Goal: Navigation & Orientation: Understand site structure

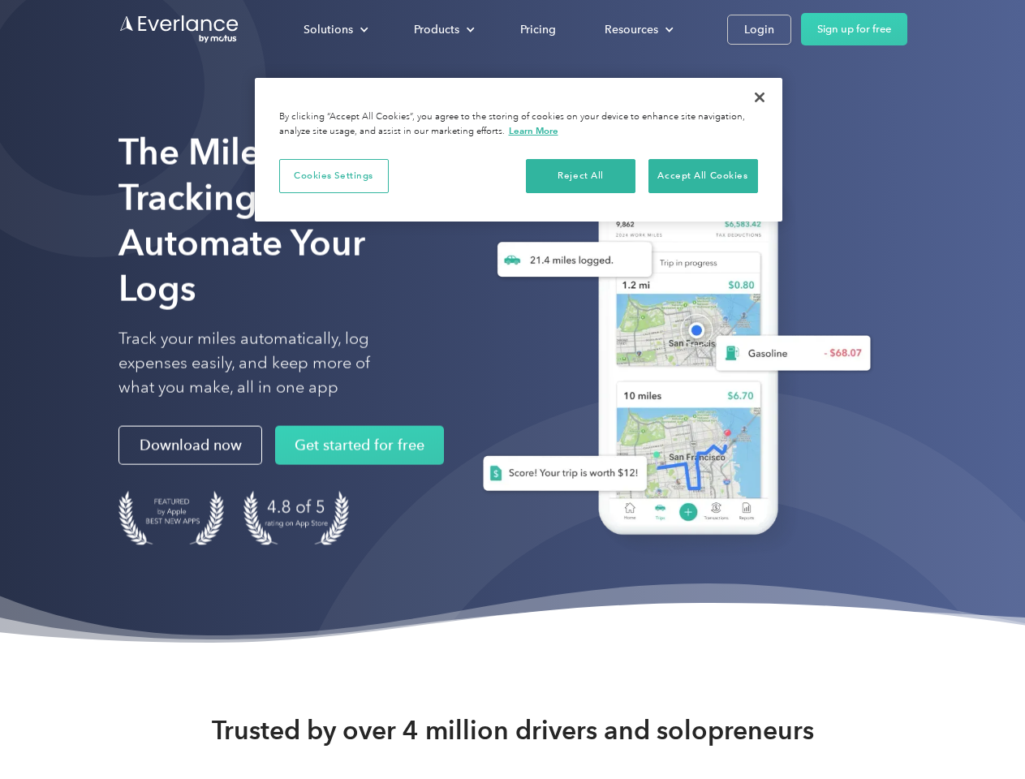
click at [335, 29] on div "Solutions" at bounding box center [327, 29] width 49 height 20
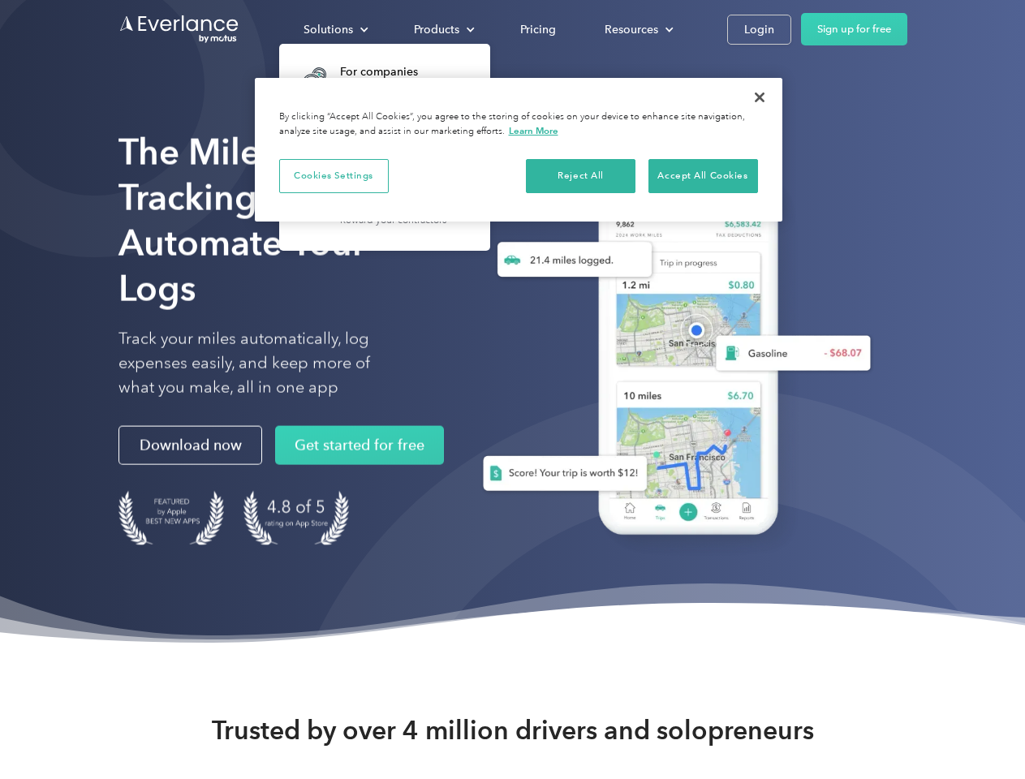
click at [442, 29] on div "Products" at bounding box center [436, 29] width 45 height 20
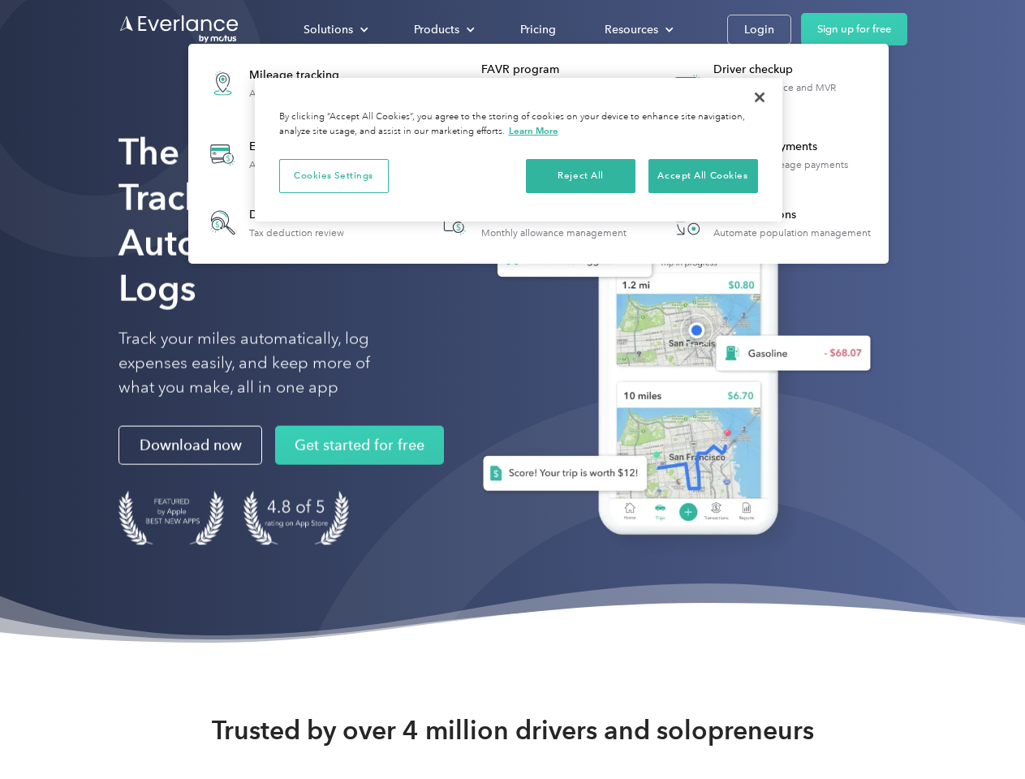
click at [637, 29] on div "Resources" at bounding box center [631, 29] width 54 height 20
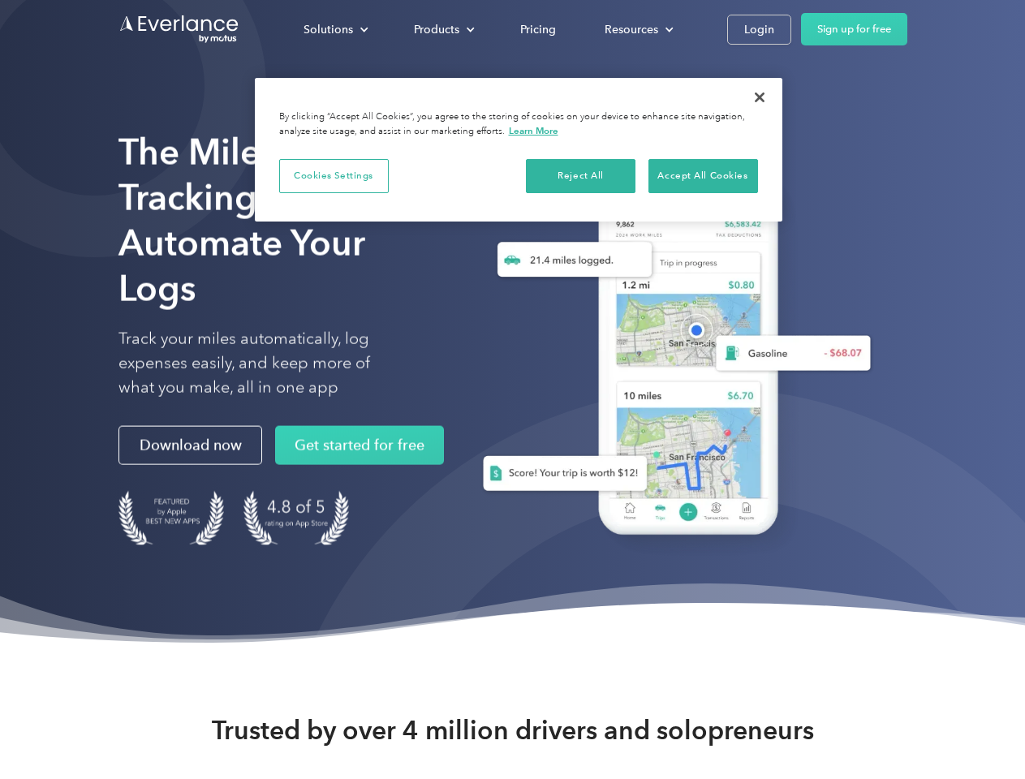
click at [333, 175] on button "Cookies Settings" at bounding box center [334, 176] width 110 height 34
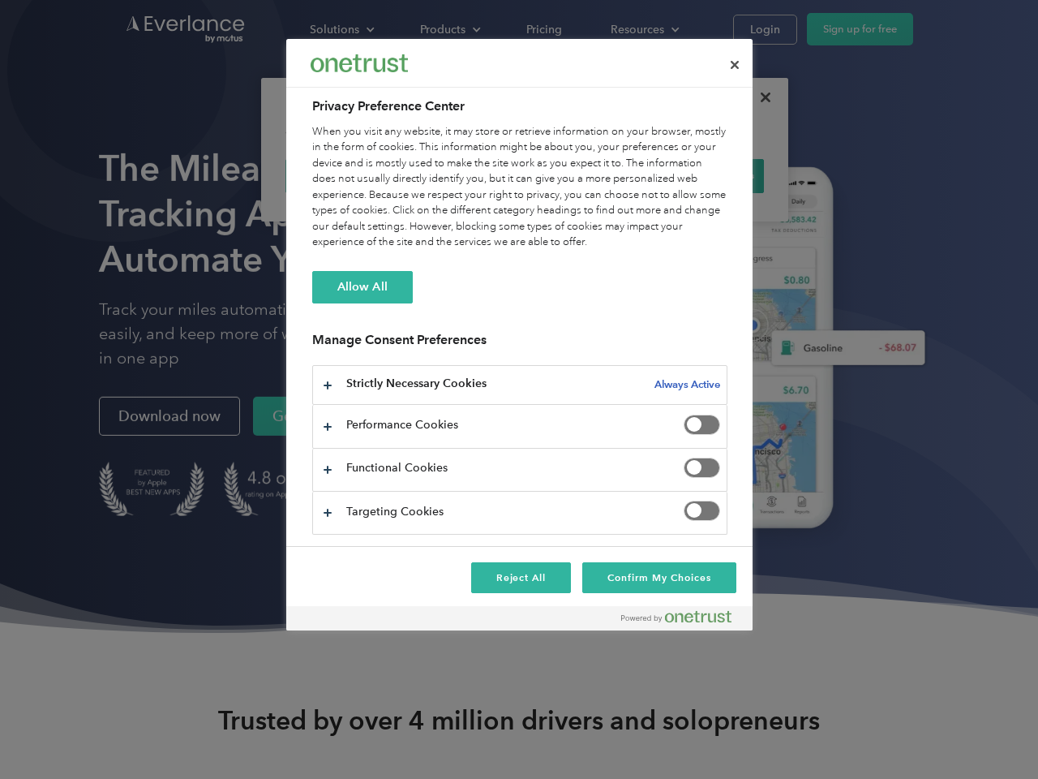
click at [581, 175] on div "When you visit any website, it may store or retrieve information on your browse…" at bounding box center [519, 187] width 415 height 127
click at [703, 175] on div "When you visit any website, it may store or retrieve information on your browse…" at bounding box center [519, 187] width 415 height 127
click at [759, 97] on div at bounding box center [519, 389] width 1038 height 779
